Goal: Transaction & Acquisition: Purchase product/service

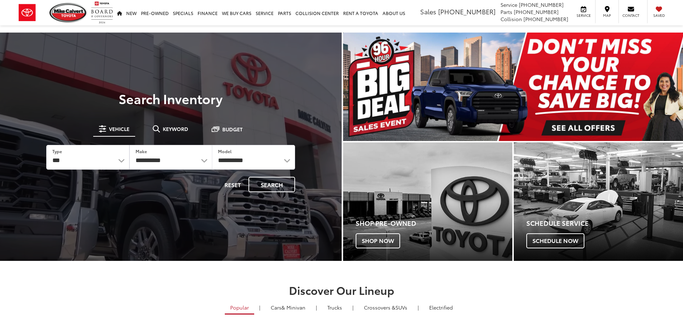
click at [582, 128] on img "carousel slide number 1 of 1" at bounding box center [513, 87] width 340 height 109
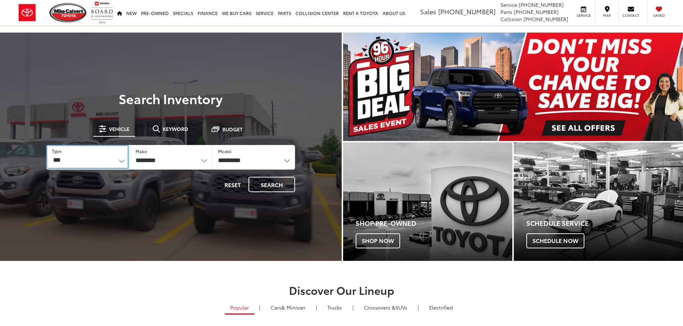
click at [125, 163] on select "*** *** **** *********" at bounding box center [87, 157] width 82 height 24
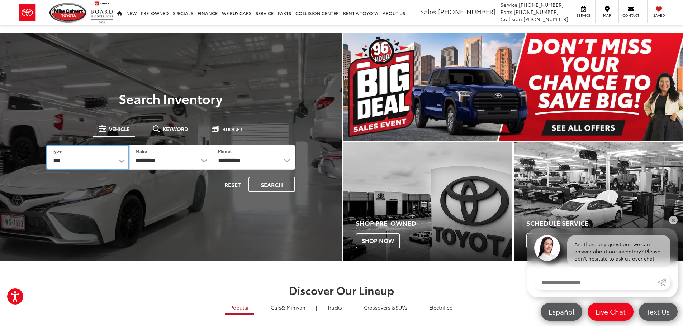
select select "******"
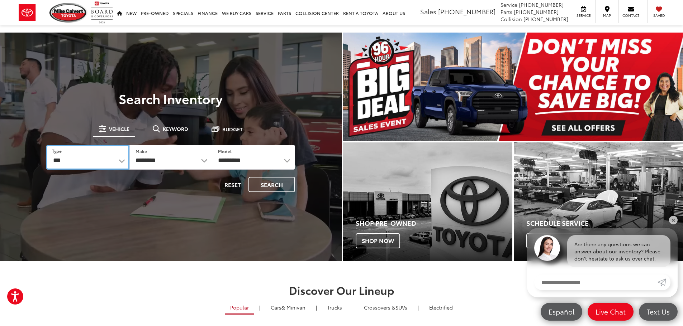
click at [46, 145] on select "*** *** **** *********" at bounding box center [87, 157] width 83 height 25
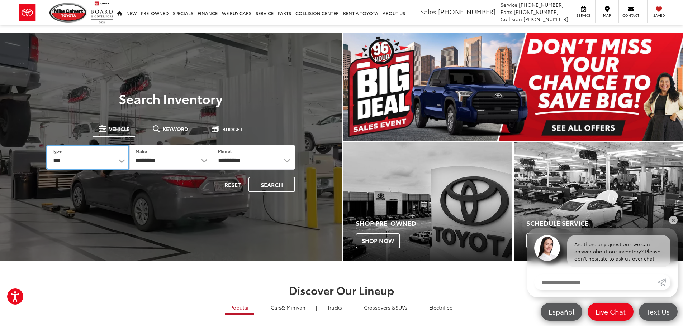
select select "******"
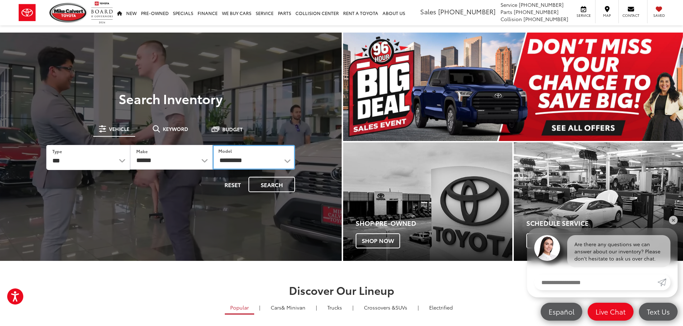
click at [287, 160] on select "**********" at bounding box center [253, 157] width 82 height 25
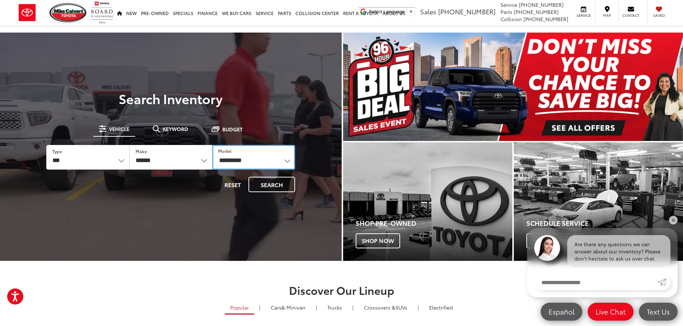
select select "******"
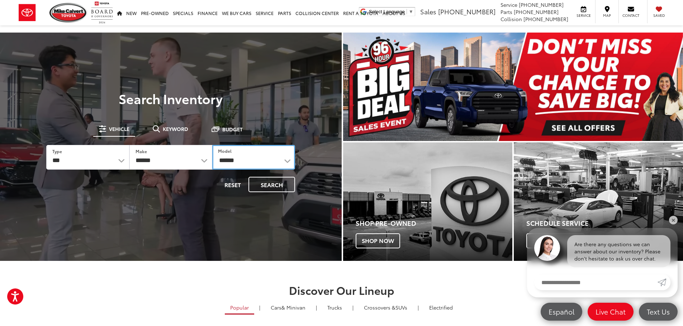
click at [212, 145] on select "**********" at bounding box center [253, 157] width 83 height 25
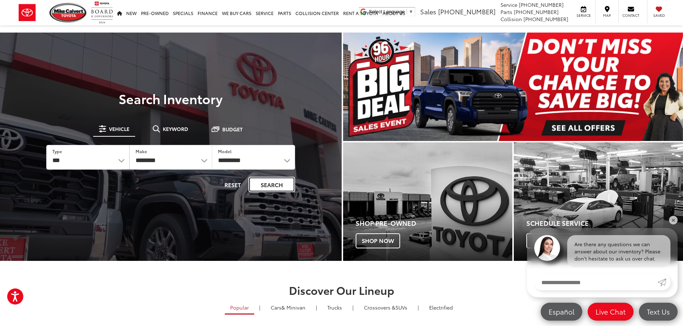
click at [268, 187] on button "Search" at bounding box center [271, 184] width 47 height 15
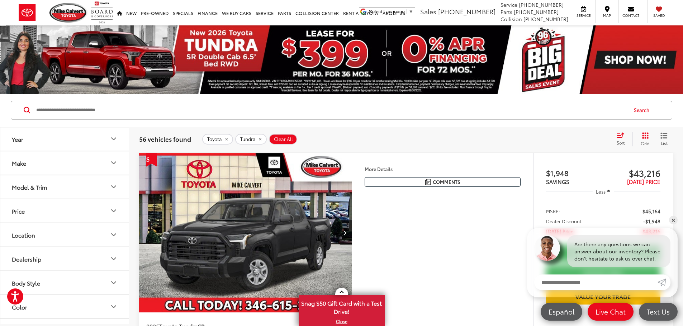
click at [114, 186] on icon "Model & Trim" at bounding box center [113, 187] width 9 height 9
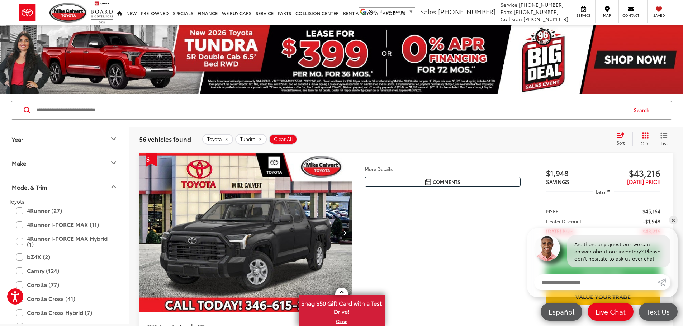
click at [370, 140] on div "Toyota Tundra Clear All + 0" at bounding box center [406, 139] width 408 height 11
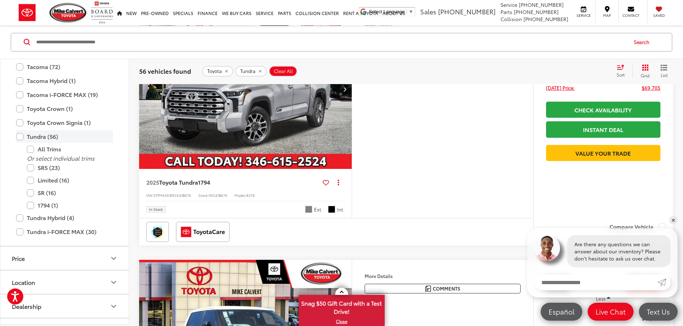
scroll to position [426, 0]
click at [31, 182] on label "Limited (16)" at bounding box center [70, 180] width 86 height 13
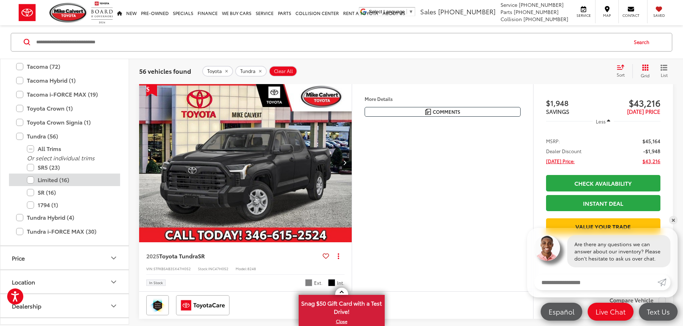
scroll to position [68, 0]
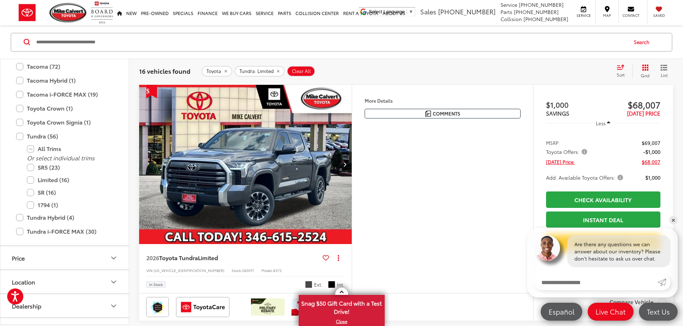
drag, startPoint x: 124, startPoint y: 219, endPoint x: 124, endPoint y: 225, distance: 6.8
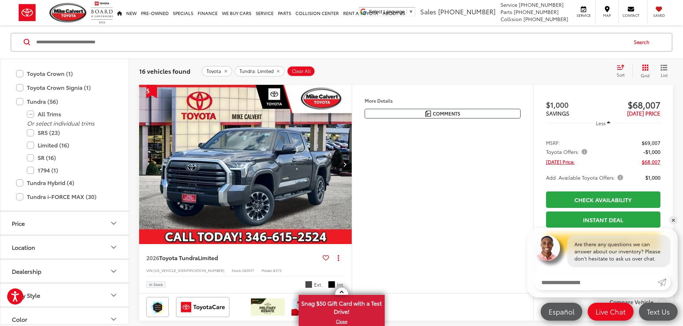
scroll to position [488, 0]
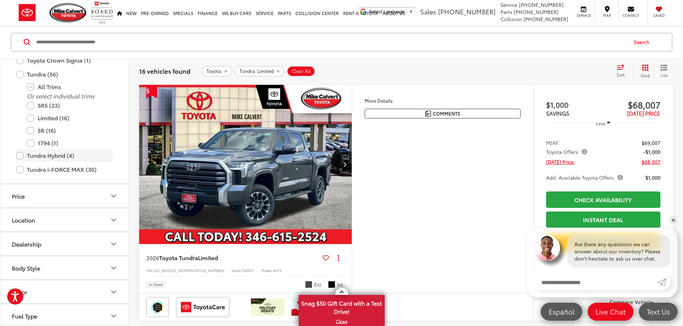
click at [17, 157] on label "Tundra Hybrid (4)" at bounding box center [64, 155] width 97 height 13
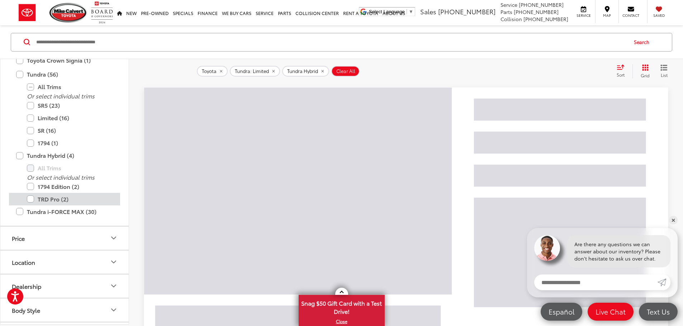
click at [29, 199] on label "TRD Pro (2)" at bounding box center [70, 199] width 86 height 13
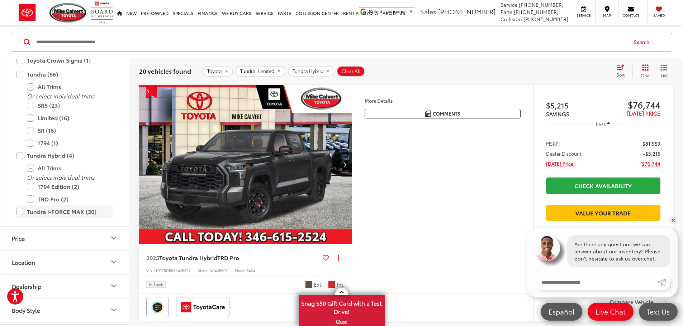
click at [20, 212] on label "Tundra i-FORCE MAX (30)" at bounding box center [64, 211] width 97 height 13
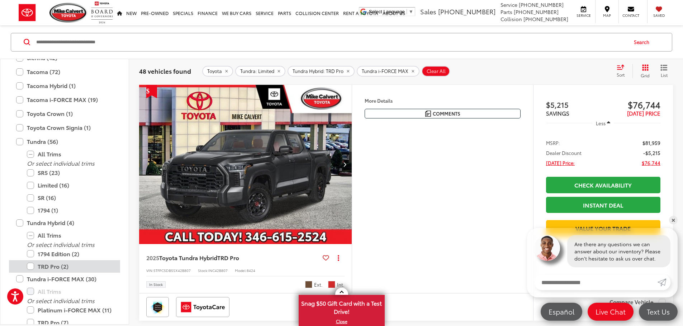
scroll to position [564, 0]
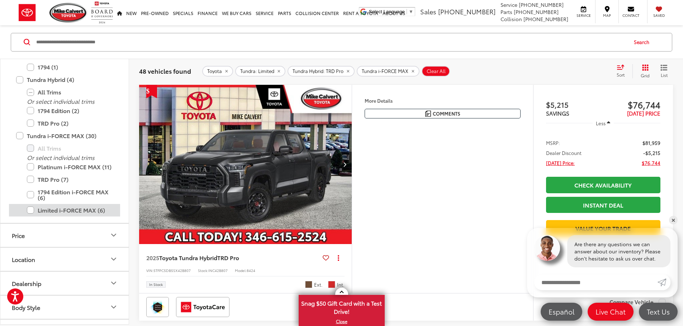
click at [33, 210] on label "Limited i-FORCE MAX (6)" at bounding box center [70, 210] width 86 height 13
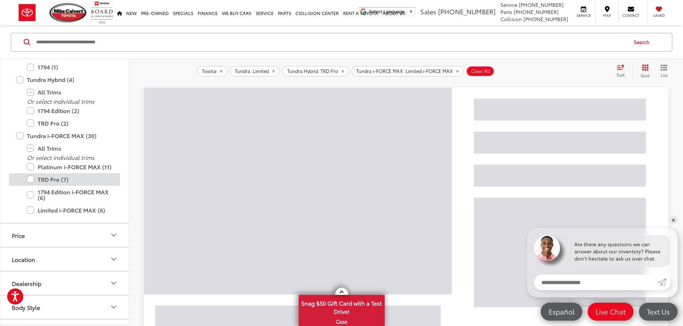
click at [29, 180] on label "TRD Pro (7)" at bounding box center [70, 179] width 86 height 13
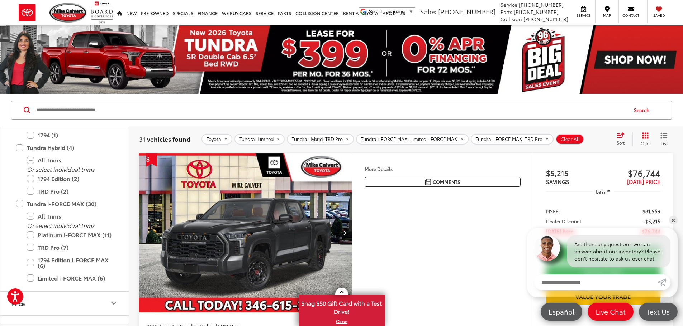
click at [0, 0] on button "More..." at bounding box center [0, 0] width 0 height 0
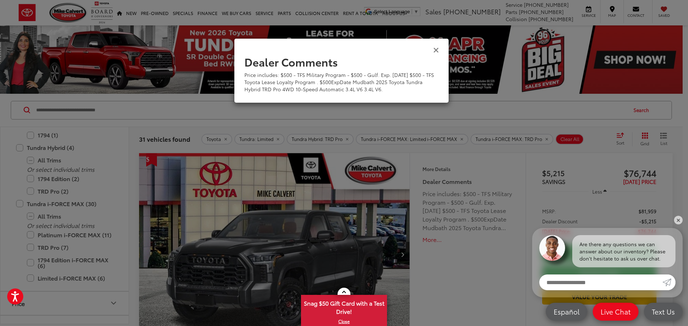
click at [437, 49] on icon "Close" at bounding box center [436, 50] width 6 height 8
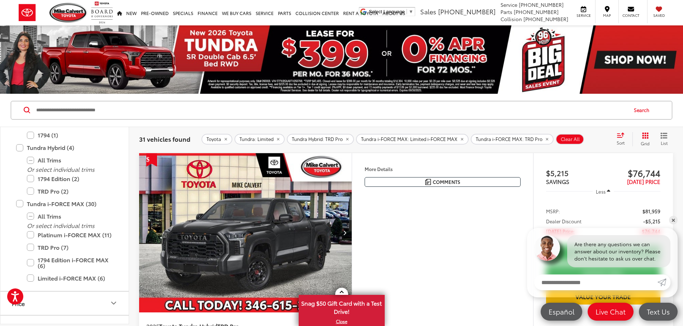
click at [0, 0] on button "More..." at bounding box center [0, 0] width 0 height 0
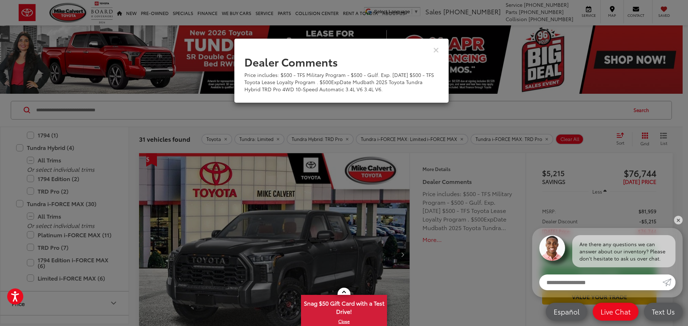
click at [428, 48] on div "View Comments" at bounding box center [341, 50] width 215 height 28
click at [433, 51] on icon "Close" at bounding box center [436, 50] width 6 height 8
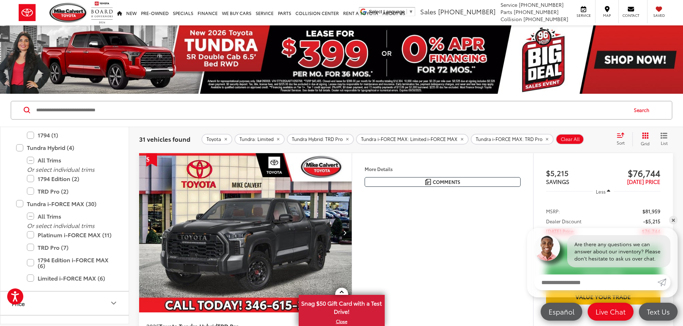
click at [621, 137] on icon "Select sort value" at bounding box center [620, 135] width 8 height 5
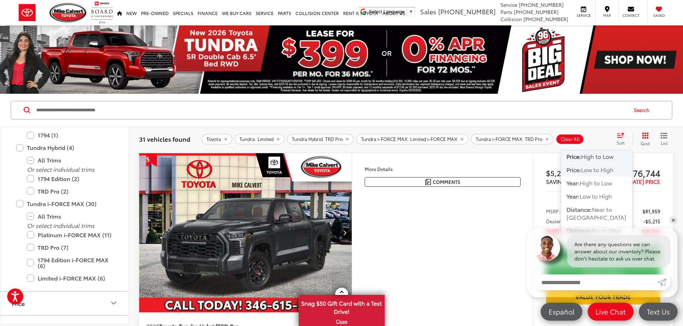
click at [603, 170] on span "Low to High" at bounding box center [597, 170] width 32 height 8
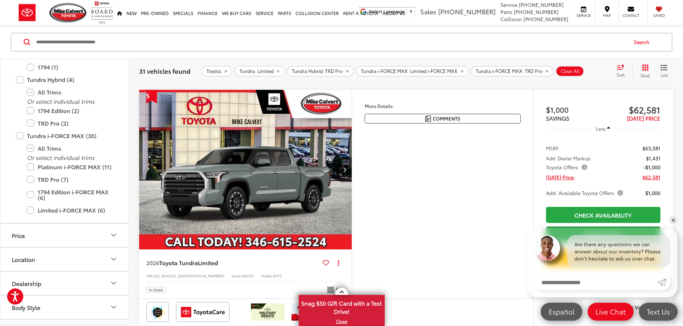
scroll to position [573, 0]
click at [669, 220] on link "✕" at bounding box center [673, 220] width 9 height 9
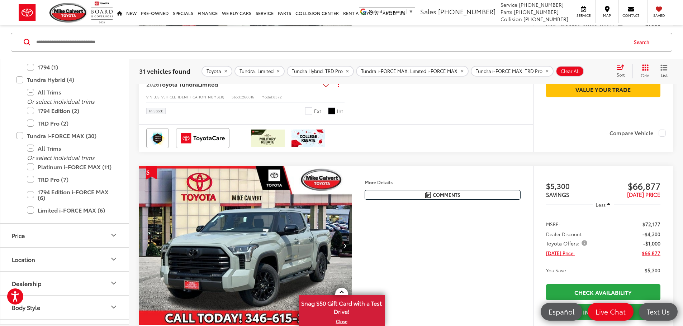
scroll to position [860, 0]
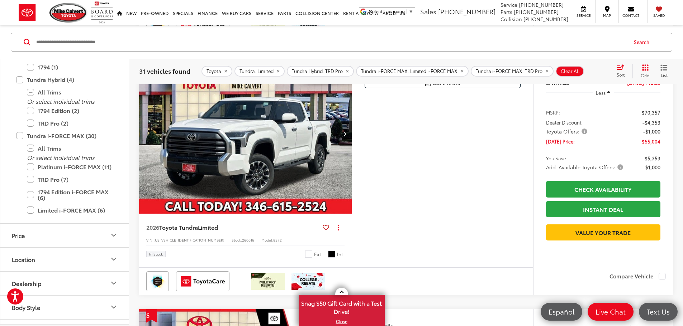
click at [292, 214] on img "2026 Toyota Tundra Limited 0" at bounding box center [246, 134] width 214 height 160
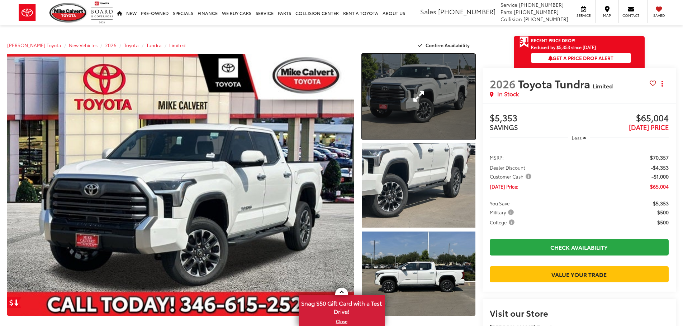
click at [426, 112] on link "Expand Photo 1" at bounding box center [418, 96] width 113 height 85
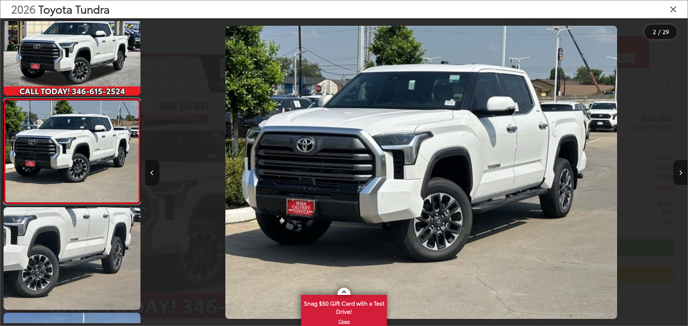
scroll to position [0, 542]
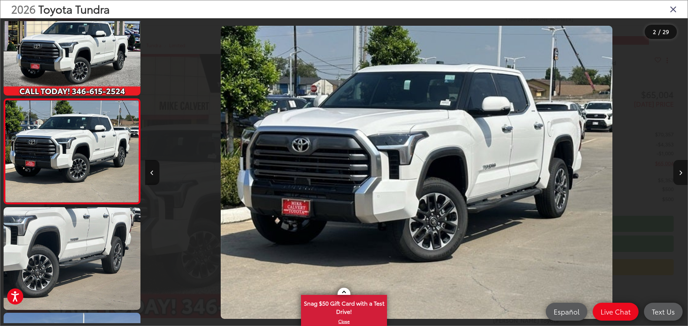
click at [682, 173] on button "Next image" at bounding box center [680, 172] width 14 height 25
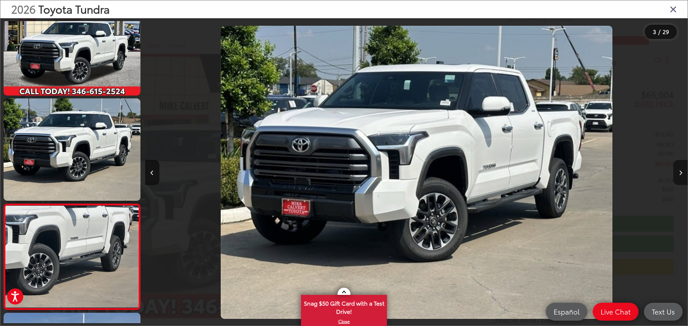
scroll to position [134, 0]
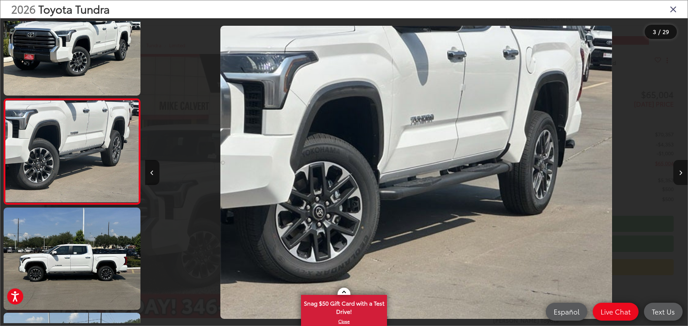
click at [682, 173] on button "Next image" at bounding box center [680, 172] width 14 height 25
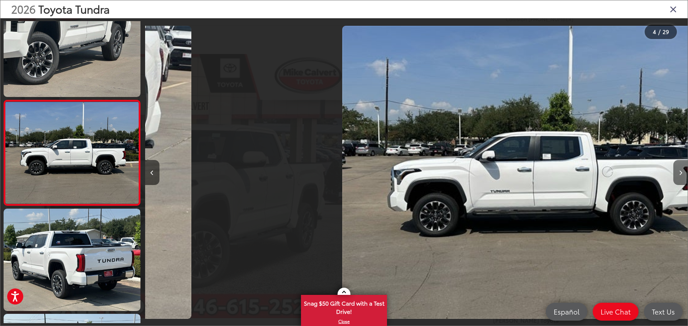
scroll to position [239, 0]
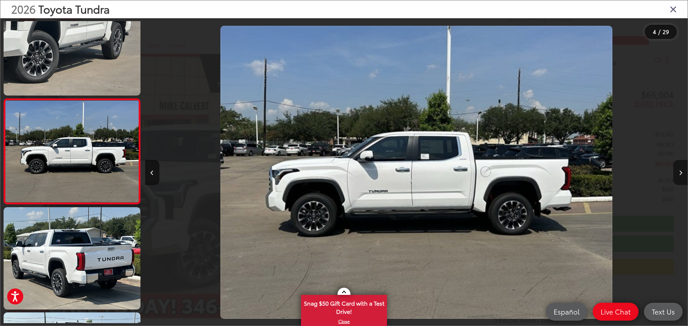
click at [682, 173] on button "Next image" at bounding box center [680, 172] width 14 height 25
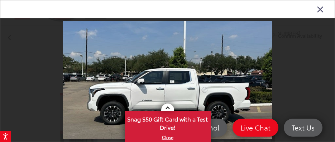
scroll to position [550, 0]
